Goal: Task Accomplishment & Management: Complete application form

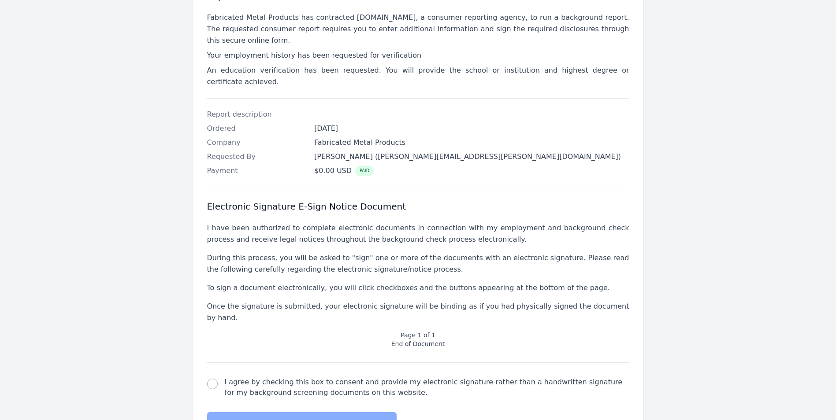
scroll to position [176, 0]
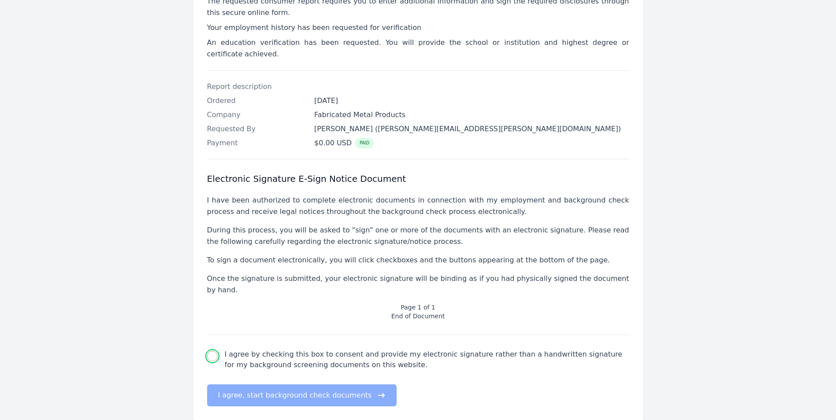
click at [208, 351] on input "I agree by checking this box to consent and provide my electronic signature rat…" at bounding box center [212, 356] width 11 height 11
checkbox input "true"
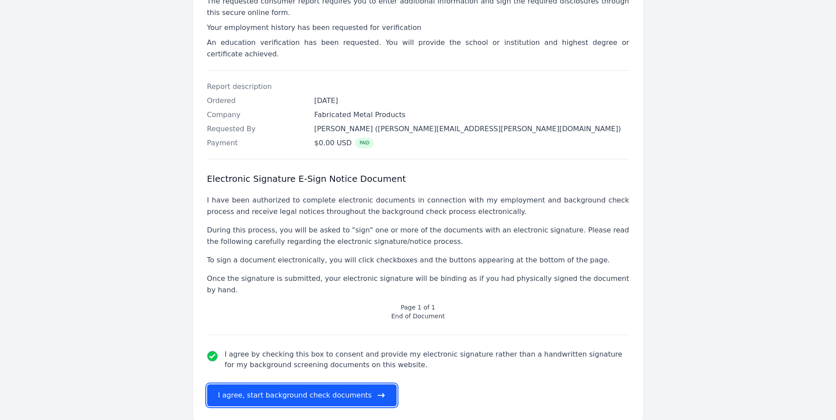
click at [268, 385] on button "I agree, start background check documents" at bounding box center [302, 396] width 190 height 22
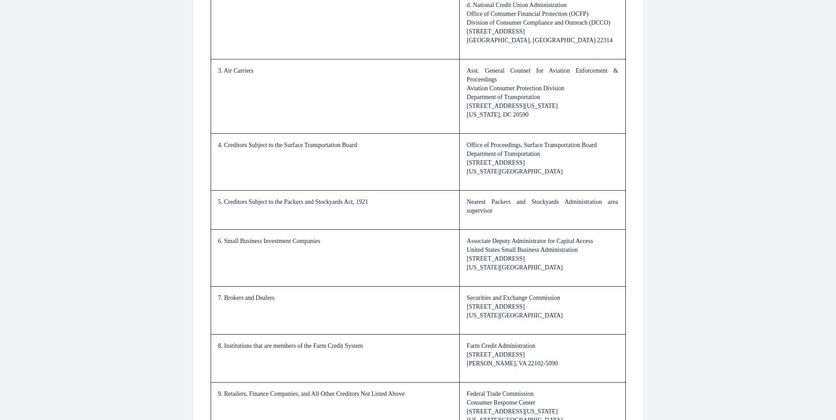
scroll to position [1251, 0]
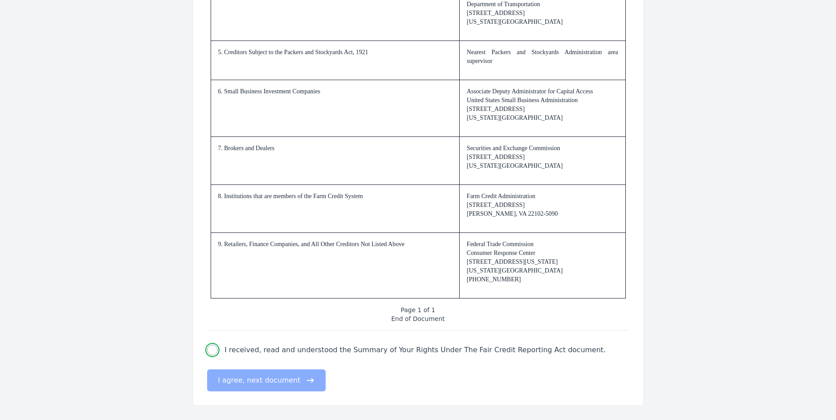
click at [214, 351] on input "I received, read and understood the Summary of Your Rights Under The Fair Credi…" at bounding box center [212, 350] width 11 height 11
checkbox input "true"
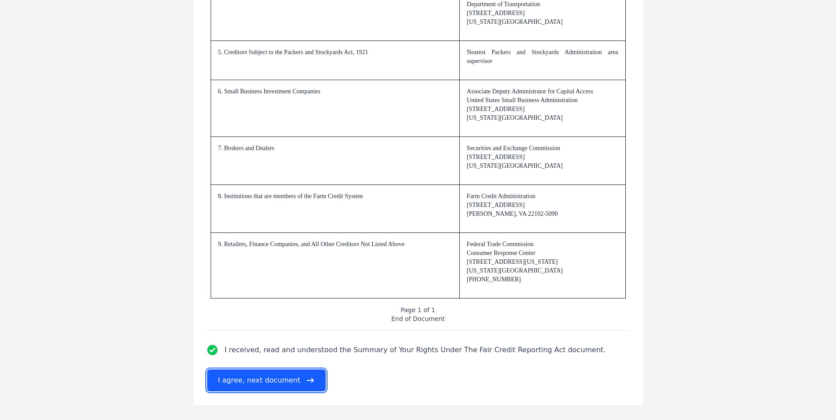
click at [242, 377] on button "I agree, next document" at bounding box center [266, 381] width 119 height 22
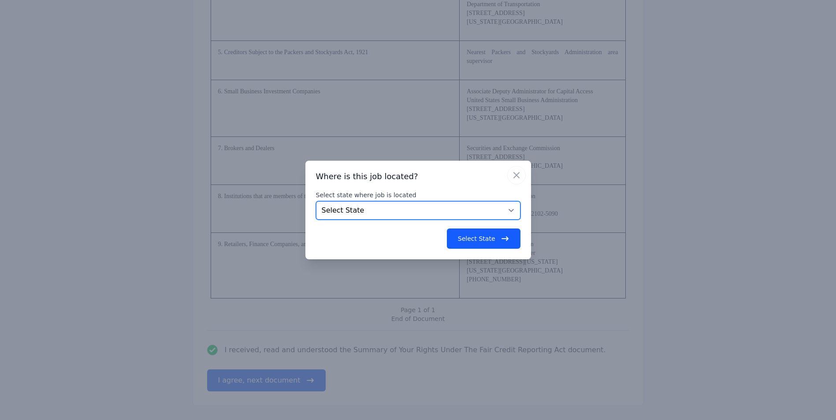
click at [347, 215] on select "Select State [US_STATE] [US_STATE] [US_STATE] [US_STATE] [US_STATE] [US_STATE] …" at bounding box center [418, 210] width 204 height 19
select select "WI"
click at [316, 201] on select "Select State [US_STATE] [US_STATE] [US_STATE] [US_STATE] [US_STATE] [US_STATE] …" at bounding box center [418, 210] width 204 height 19
click at [493, 242] on button "Select State" at bounding box center [484, 239] width 74 height 20
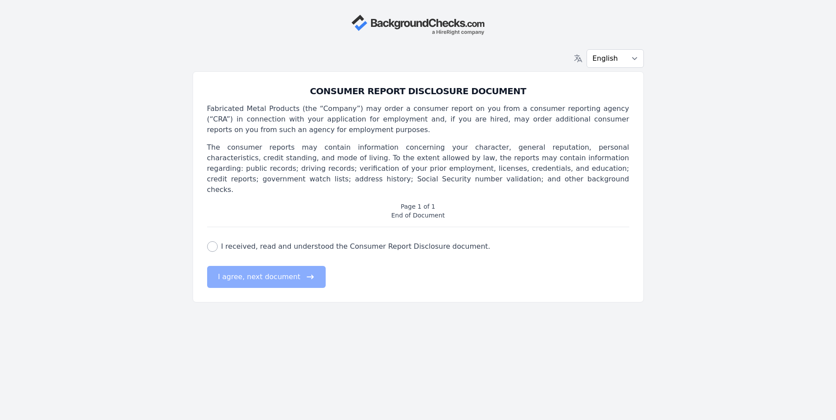
scroll to position [0, 0]
click at [215, 241] on input "I received, read and understood the Consumer Report Disclosure document." at bounding box center [215, 246] width 11 height 11
checkbox input "true"
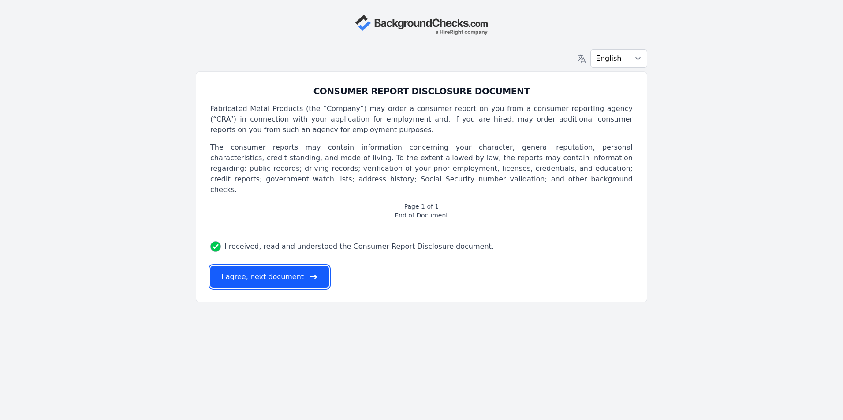
click at [250, 266] on button "I agree, next document" at bounding box center [269, 277] width 119 height 22
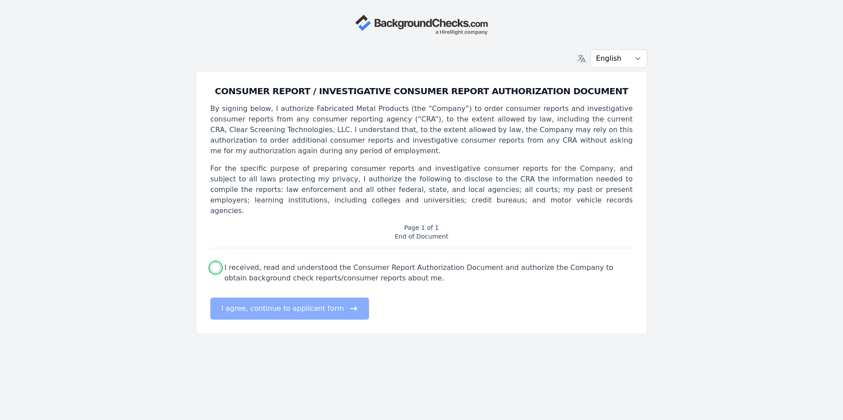
click at [215, 263] on input "I received, read and understood the Consumer Report Authorization Document and …" at bounding box center [215, 268] width 11 height 11
checkbox input "true"
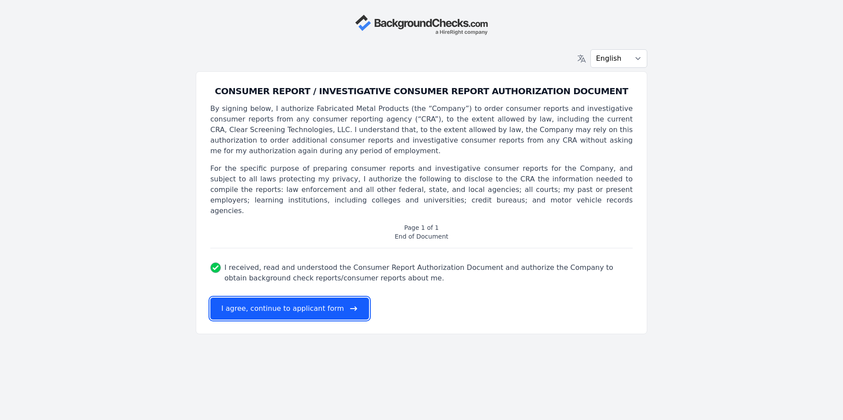
click at [279, 298] on button "I agree, continue to applicant form" at bounding box center [289, 309] width 159 height 22
select select
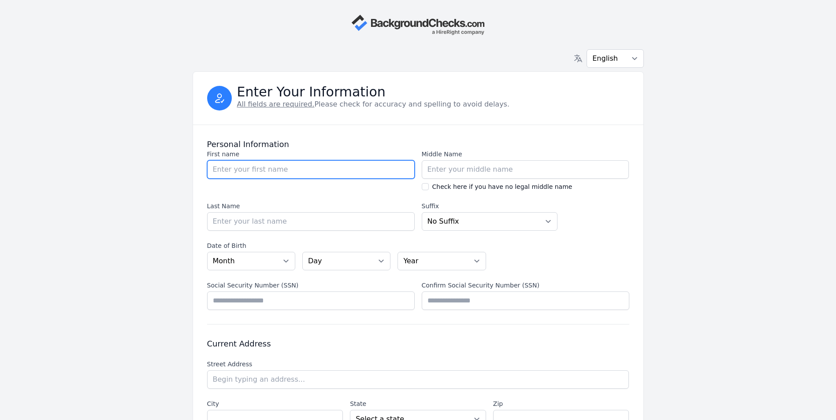
click at [282, 170] on input "First name" at bounding box center [311, 169] width 208 height 19
type input "[PERSON_NAME]"
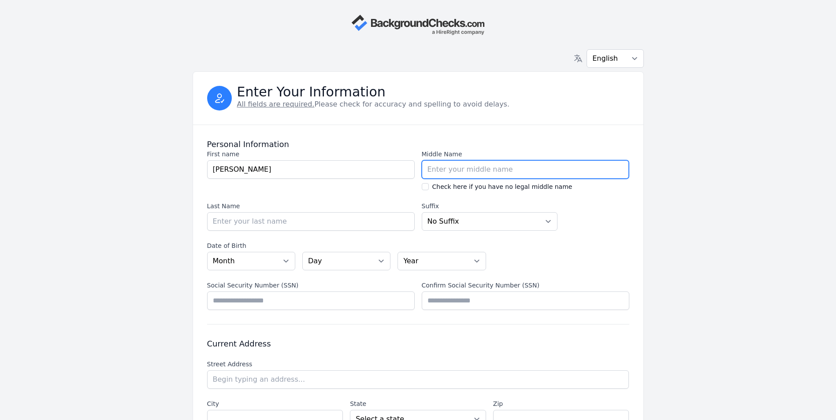
click at [468, 174] on input "Middle Name" at bounding box center [526, 169] width 208 height 19
type input "[PERSON_NAME]"
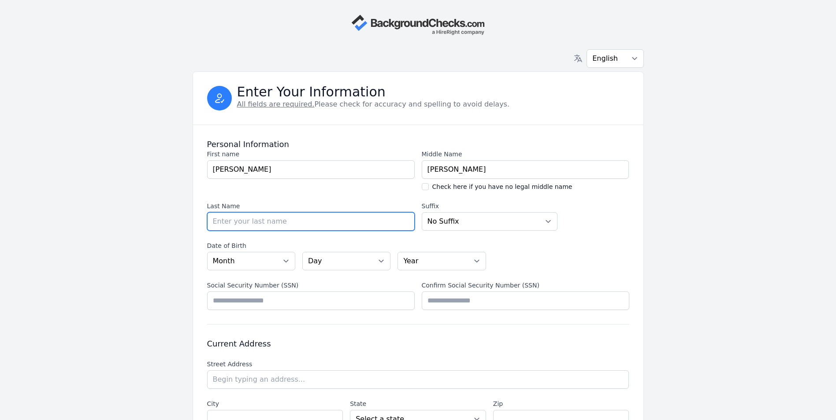
click at [397, 226] on input "Last Name" at bounding box center [311, 221] width 208 height 19
type input "Clay"
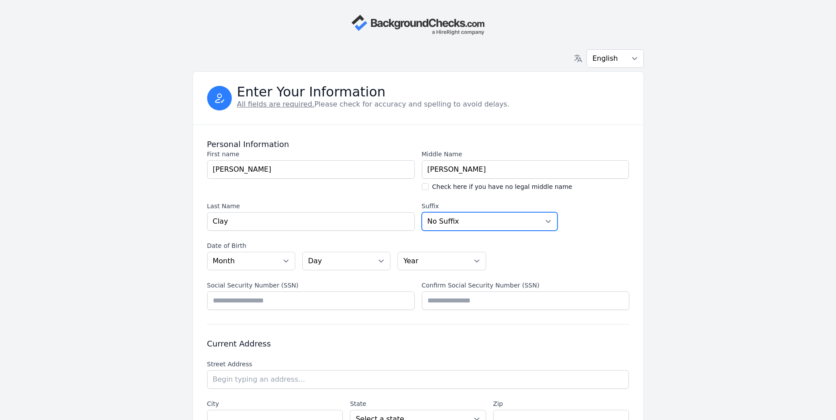
click at [490, 219] on select "No [PERSON_NAME] Sr. I II III IV V" at bounding box center [490, 221] width 136 height 19
select select "Jr."
click at [422, 212] on select "No [PERSON_NAME] Sr. I II III IV V" at bounding box center [490, 221] width 136 height 19
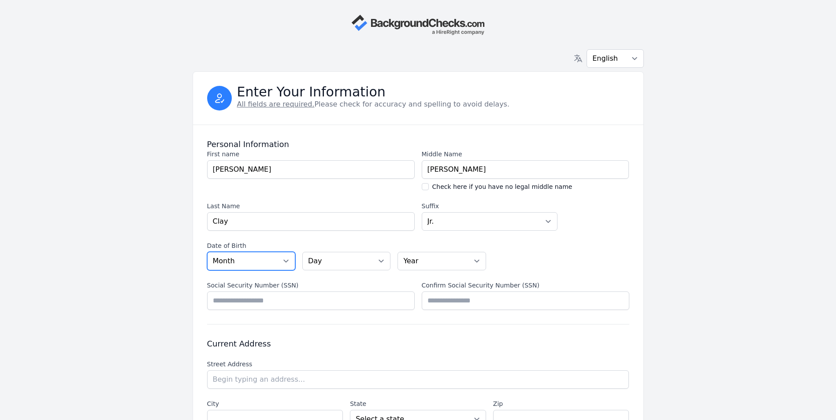
click at [223, 257] on select "Month [DATE] - [DATE] - [DATE] - [DATE] - [DATE] - [DATE] - [DATE] - [DATE] - […" at bounding box center [251, 261] width 88 height 19
select select "11"
click at [207, 252] on select "Month [DATE] - [DATE] - [DATE] - [DATE] - [DATE] - [DATE] - [DATE] - [DATE] - […" at bounding box center [251, 261] width 88 height 19
click at [244, 233] on div "Personal Information First name First name [PERSON_NAME] Middle Name Middle Nam…" at bounding box center [418, 225] width 422 height 200
click at [355, 266] on select "Day 01 02 03 04 05 06 07 08 09 10 11 12 13 14 15 16 17 18 19 20 21 22 23 24 25 …" at bounding box center [346, 261] width 88 height 19
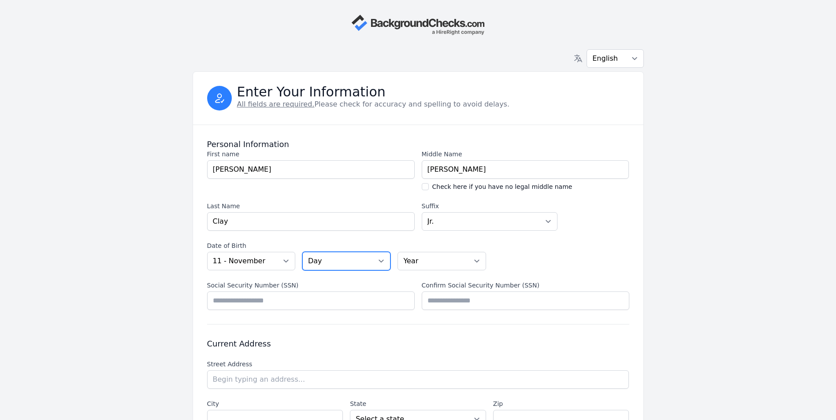
select select "21"
click at [302, 252] on select "Day 01 02 03 04 05 06 07 08 09 10 11 12 13 14 15 16 17 18 19 20 21 22 23 24 25 …" at bounding box center [346, 261] width 88 height 19
click at [465, 261] on select "Year [DATE] 2006 2005 2004 2003 2002 2001 2000 1999 1998 1997 1996 1995 1994 19…" at bounding box center [441, 261] width 88 height 19
select select "1999"
click at [397, 252] on select "Year [DATE] 2006 2005 2004 2003 2002 2001 2000 1999 1998 1997 1996 1995 1994 19…" at bounding box center [441, 261] width 88 height 19
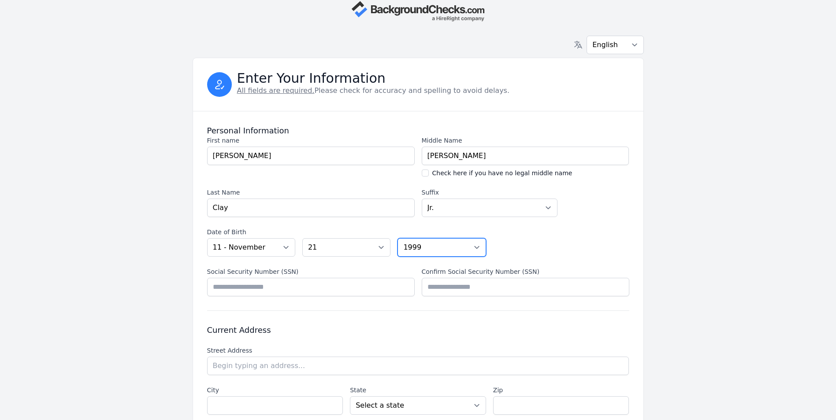
scroll to position [13, 0]
